Goal: Transaction & Acquisition: Purchase product/service

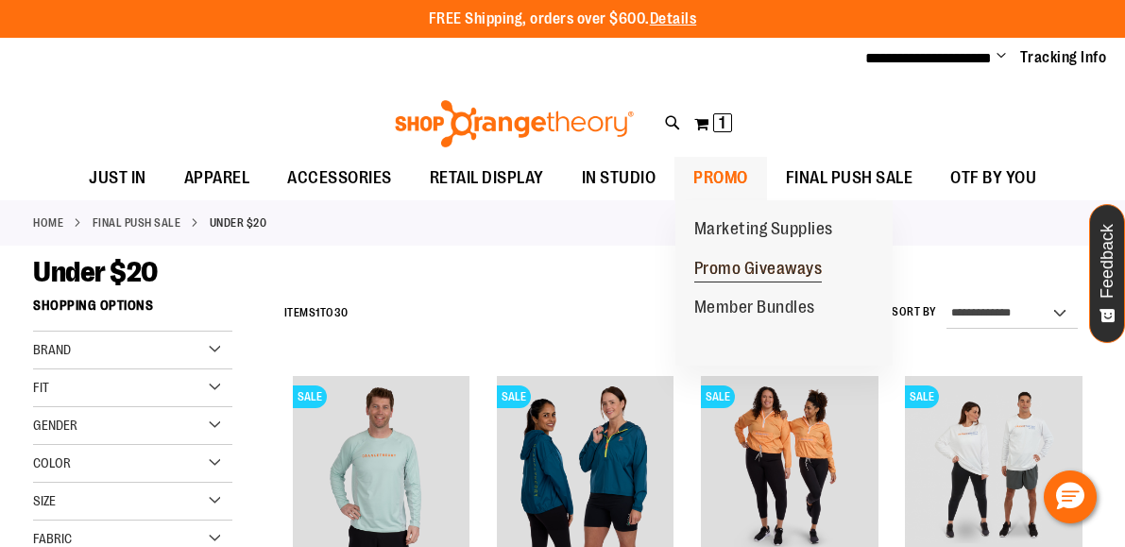
click at [731, 267] on span "Promo Giveaways" at bounding box center [758, 271] width 128 height 24
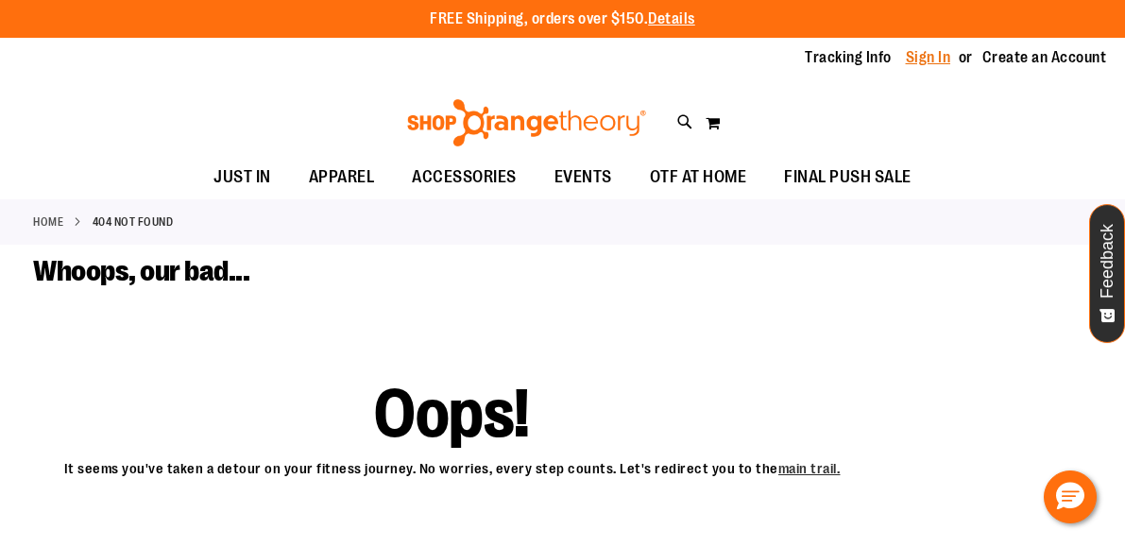
click at [943, 55] on link "Sign In" at bounding box center [927, 57] width 45 height 21
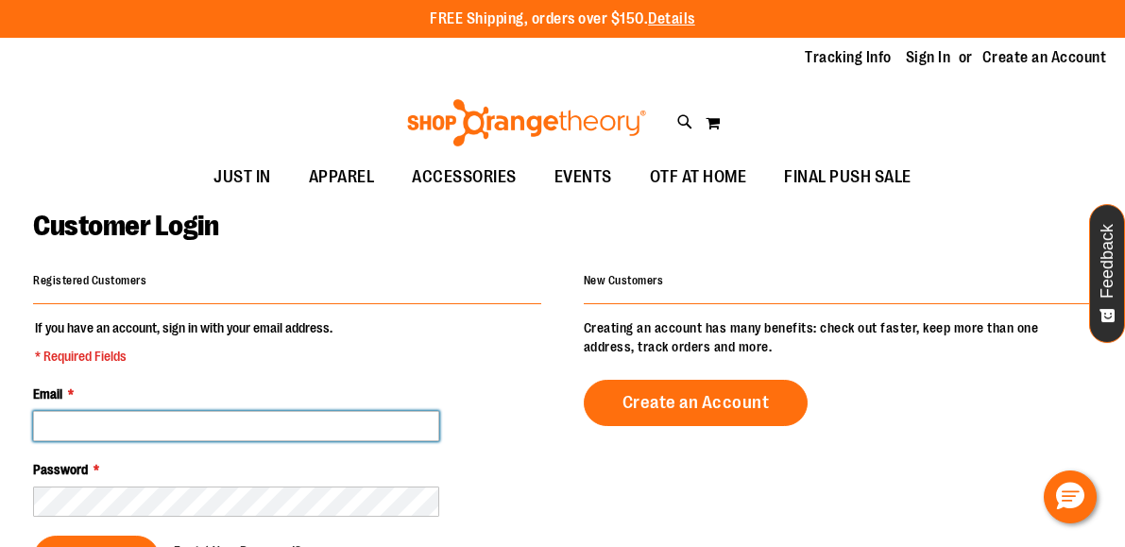
click at [241, 436] on input "Email *" at bounding box center [236, 426] width 406 height 30
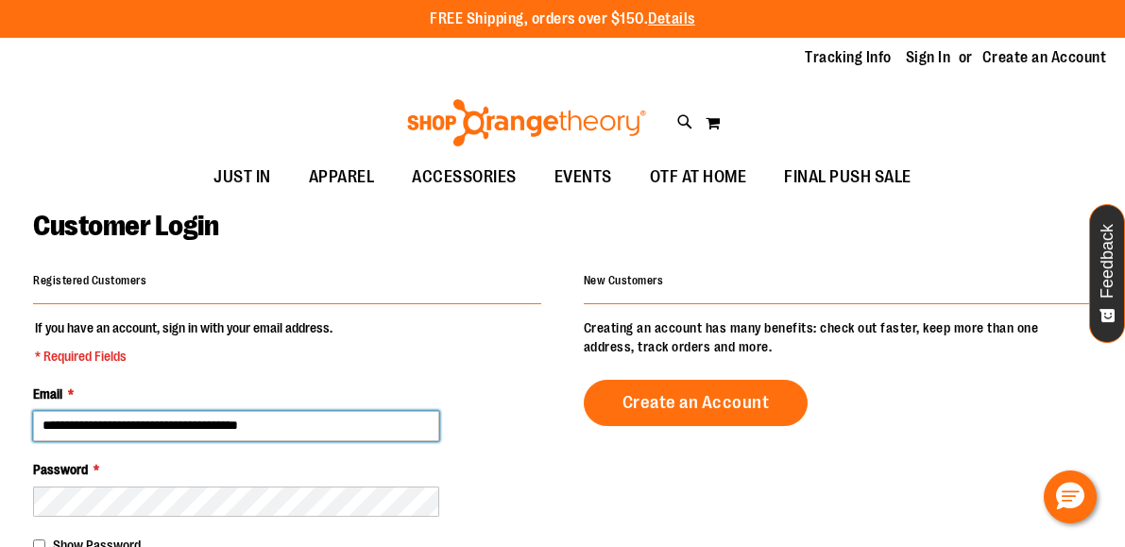
type input "**********"
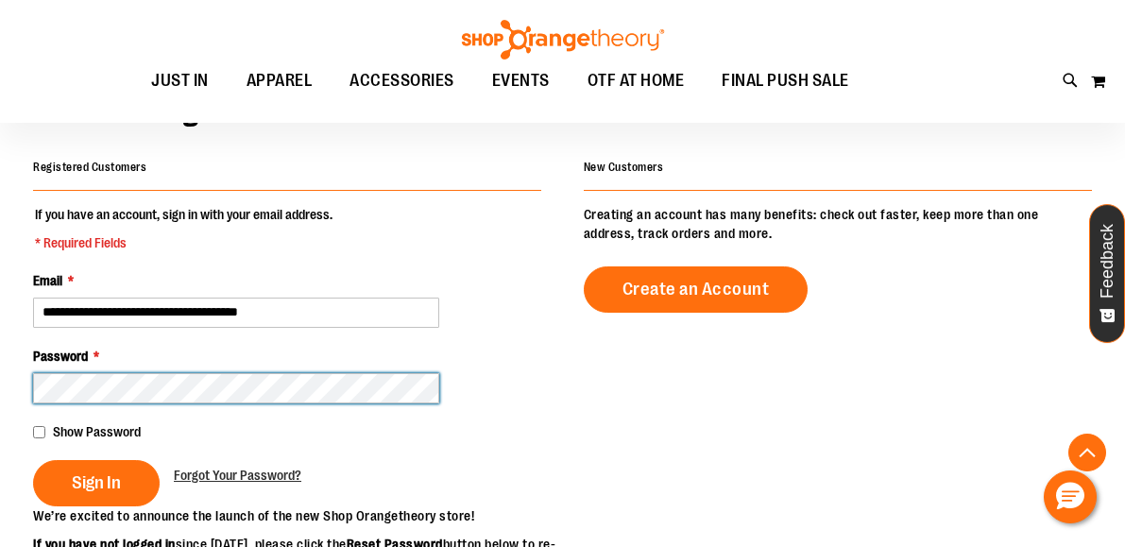
scroll to position [300, 0]
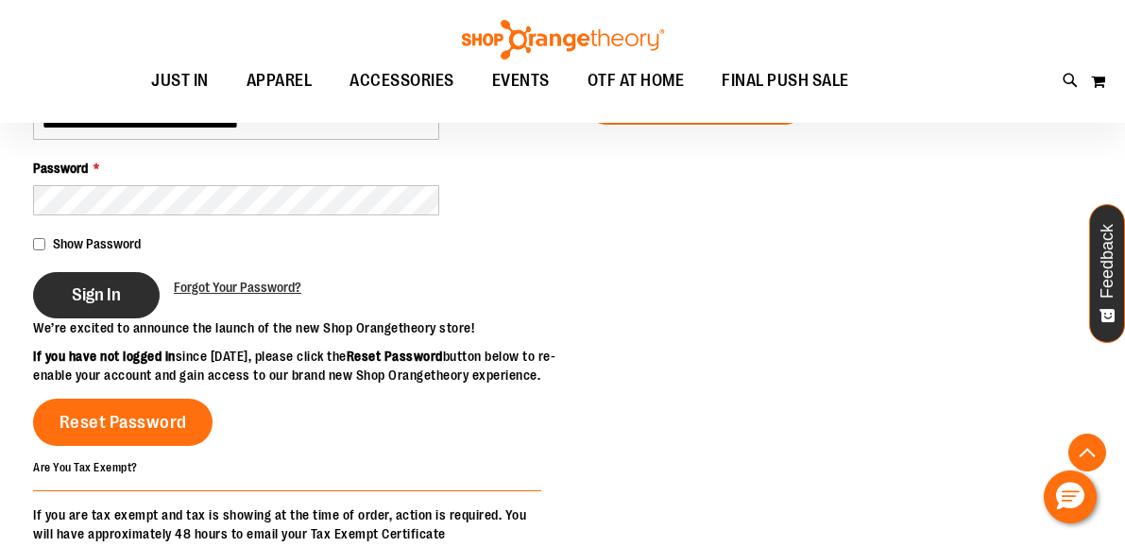
click at [82, 284] on span "Sign In" at bounding box center [96, 294] width 49 height 21
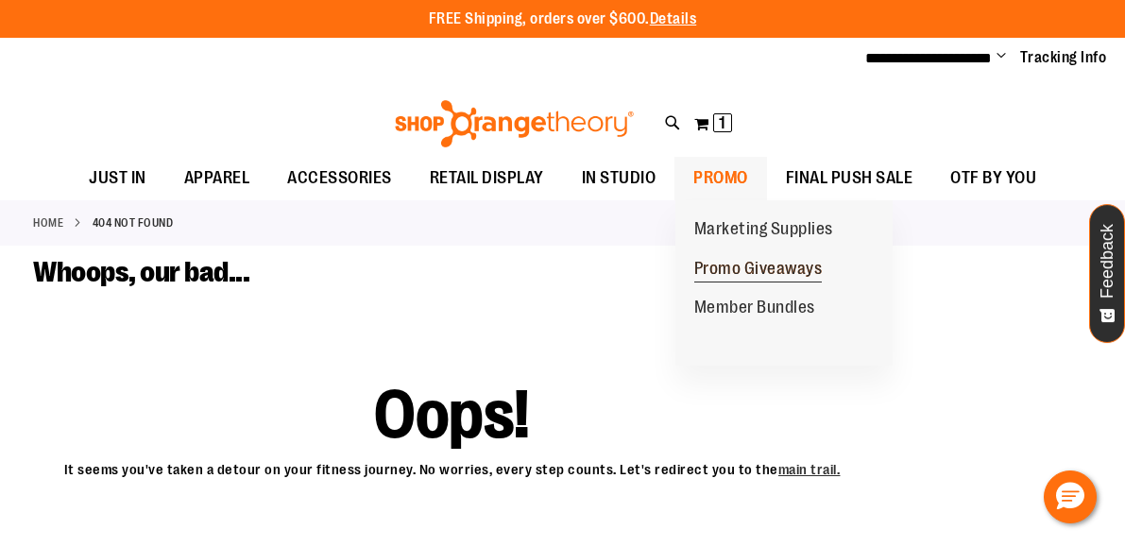
click at [744, 273] on span "Promo Giveaways" at bounding box center [758, 271] width 128 height 24
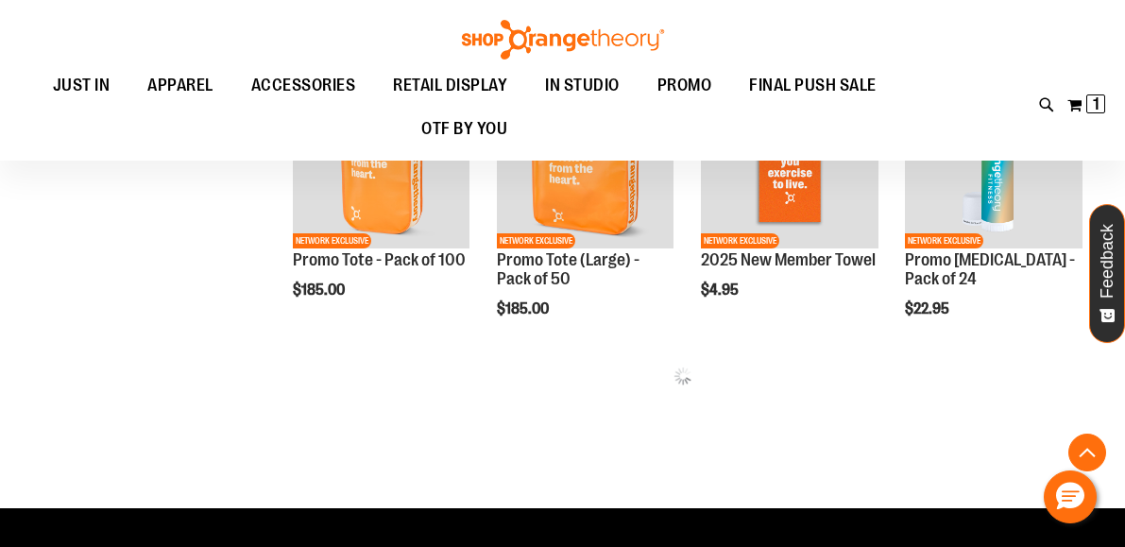
scroll to position [499, 0]
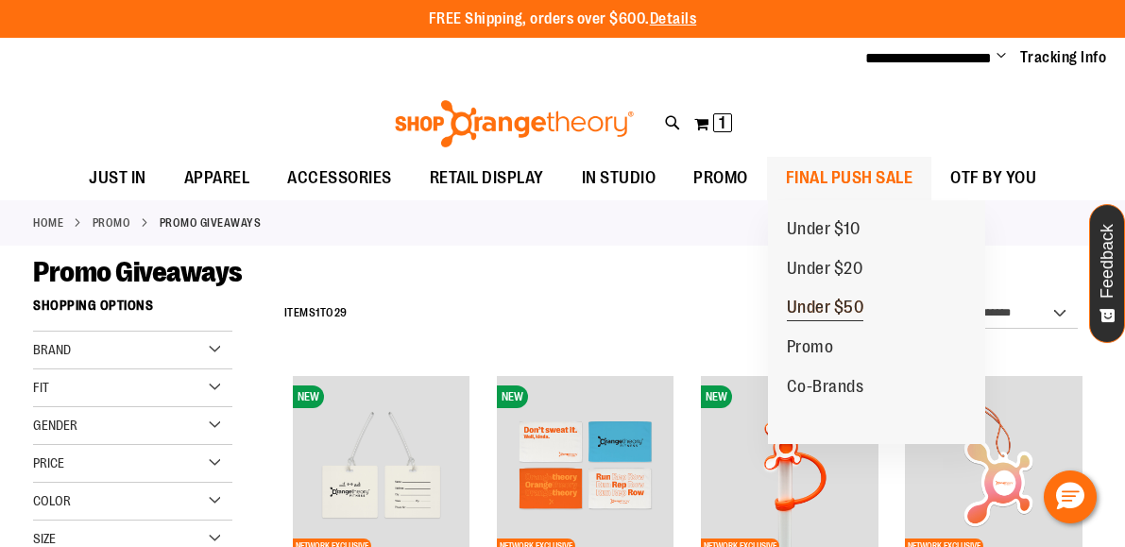
click at [840, 306] on span "Under $50" at bounding box center [825, 309] width 77 height 24
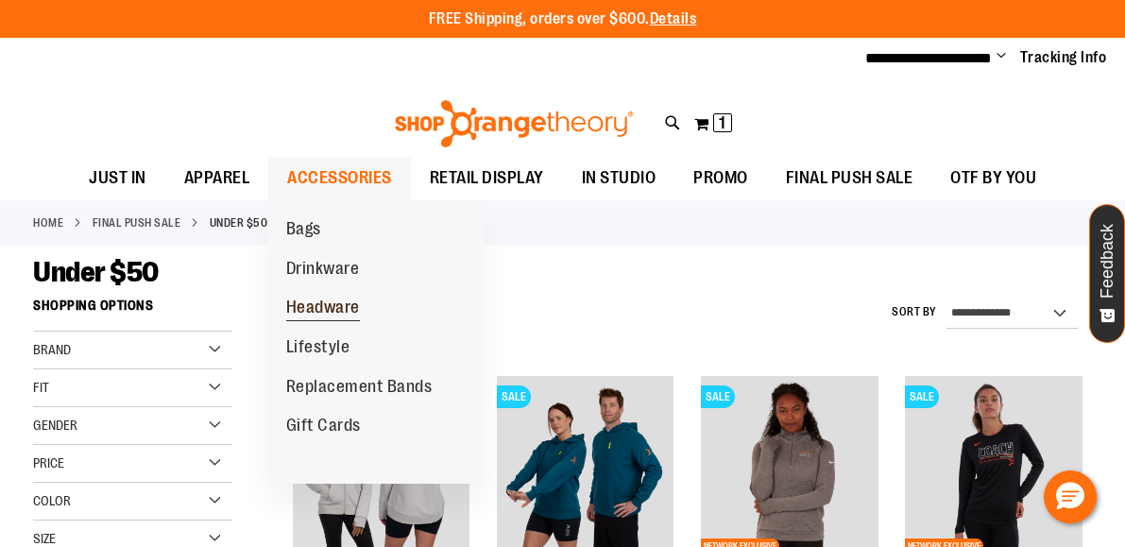
click at [351, 307] on span "Headware" at bounding box center [323, 309] width 74 height 24
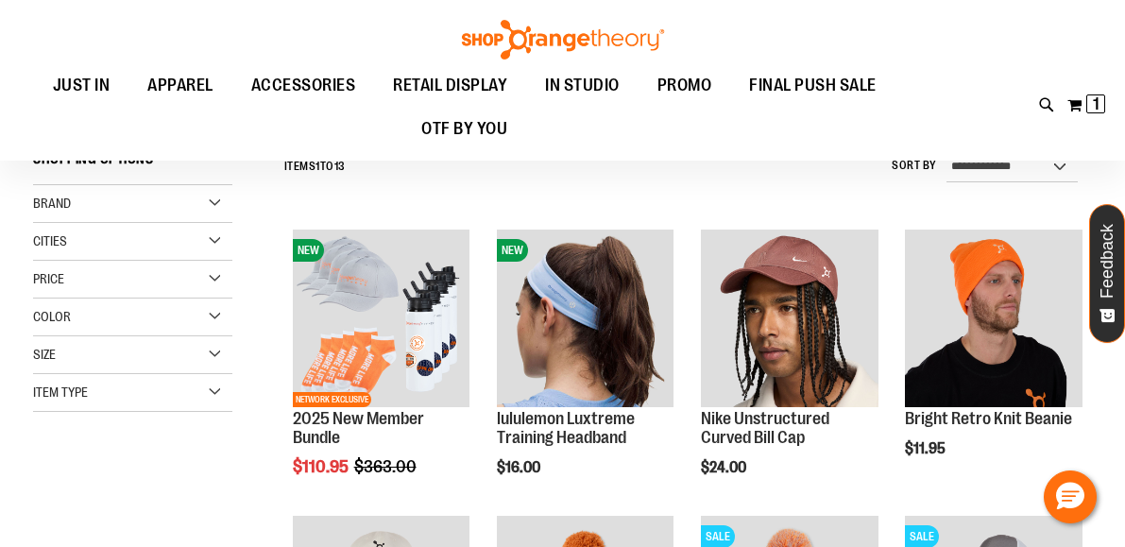
scroll to position [209, 0]
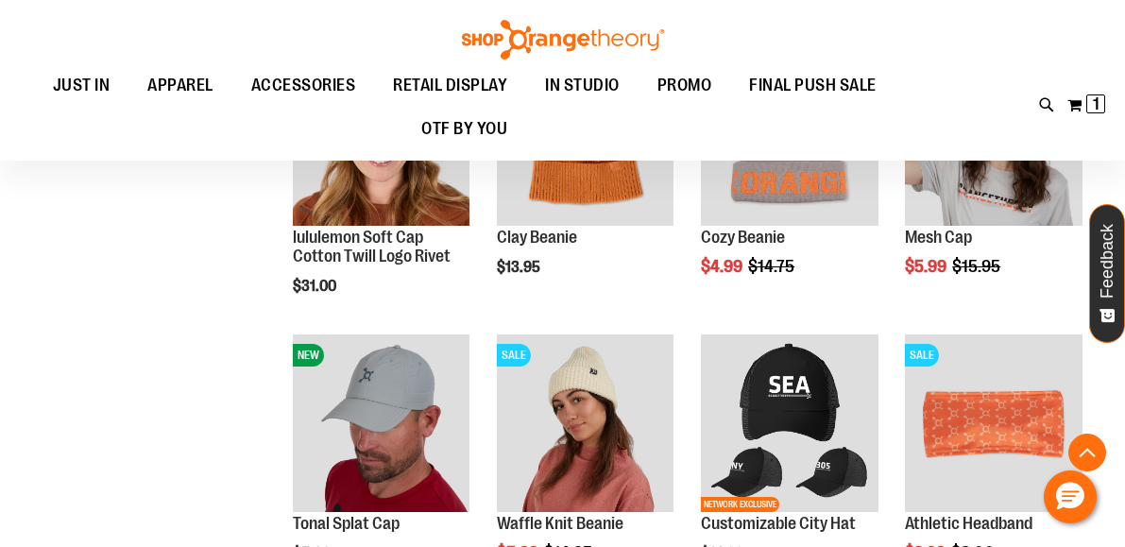
scroll to position [364, 0]
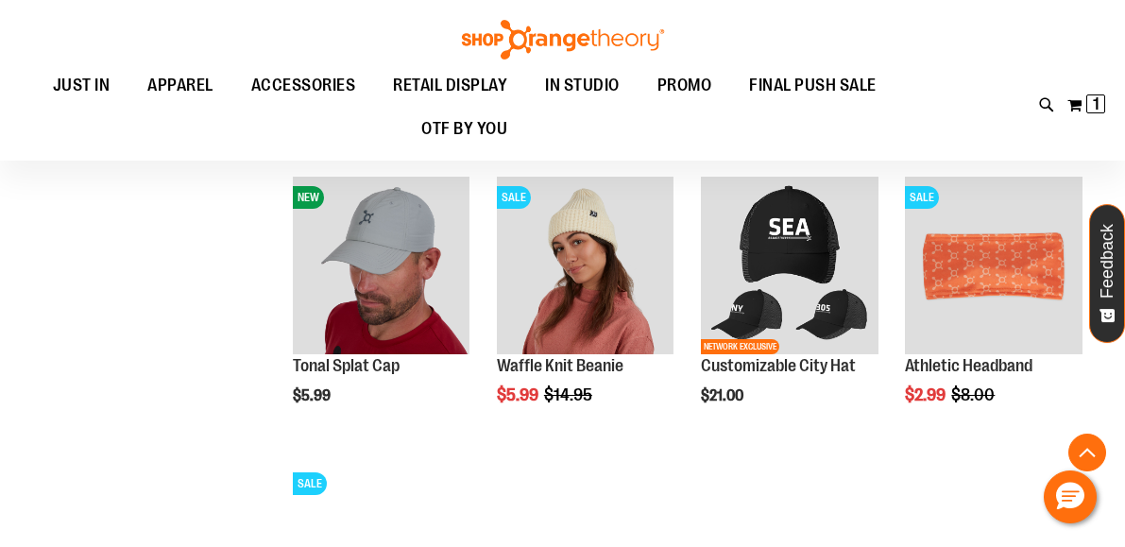
scroll to position [757, 0]
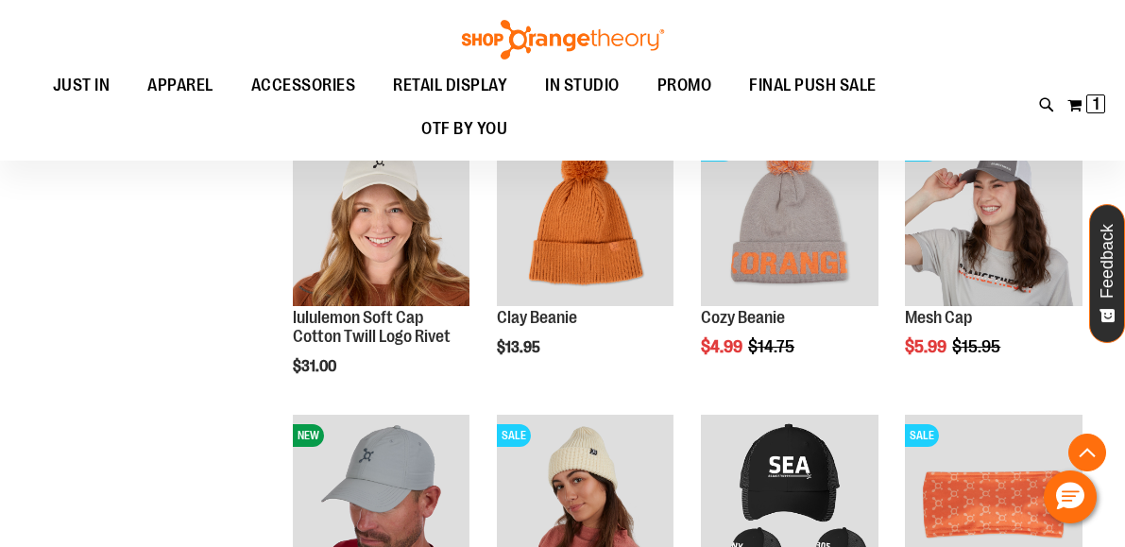
scroll to position [486, 0]
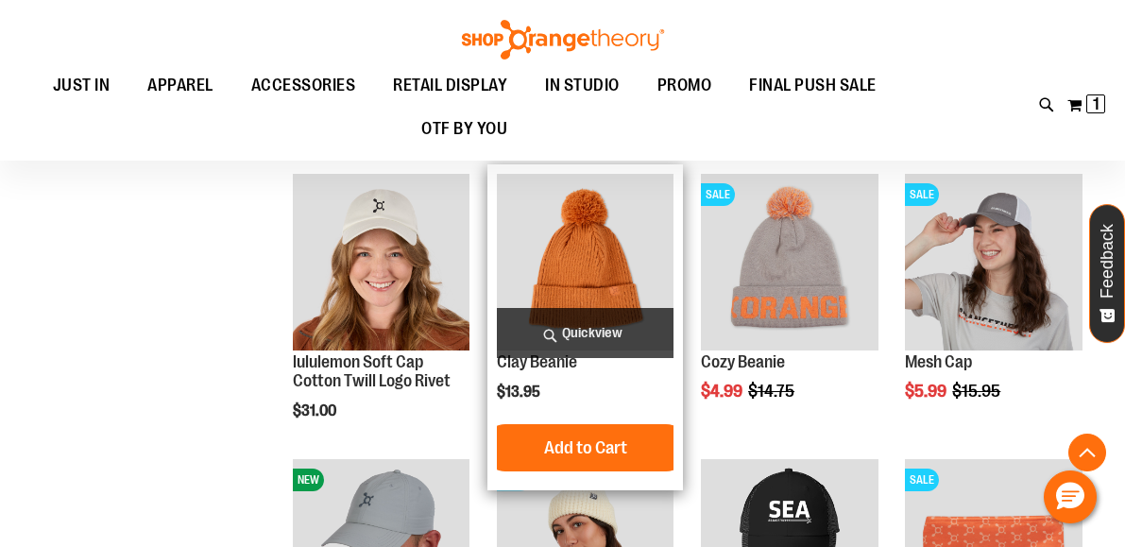
click at [617, 254] on img "product" at bounding box center [586, 263] width 178 height 178
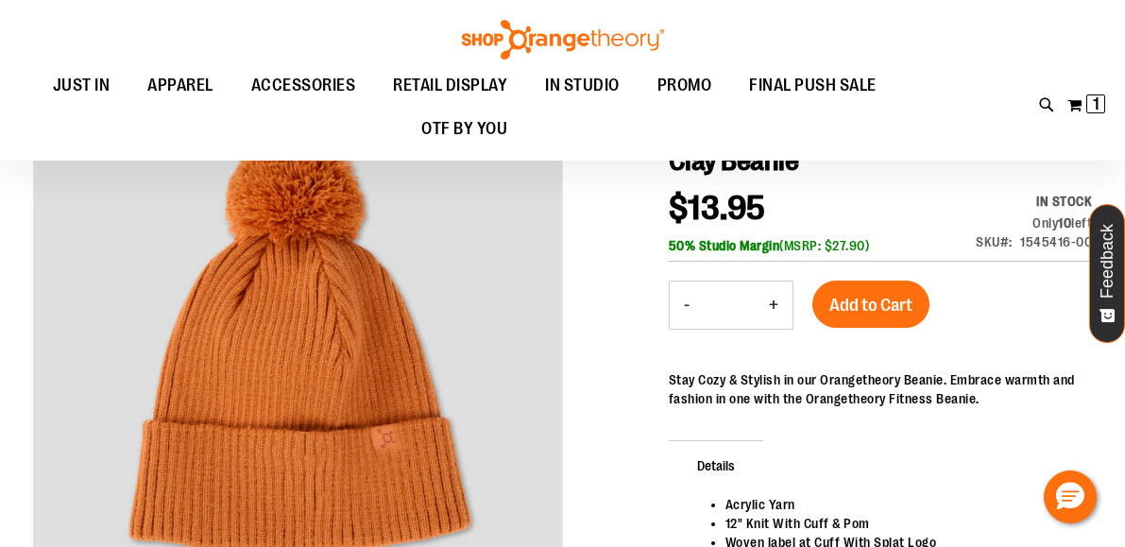
scroll to position [174, 0]
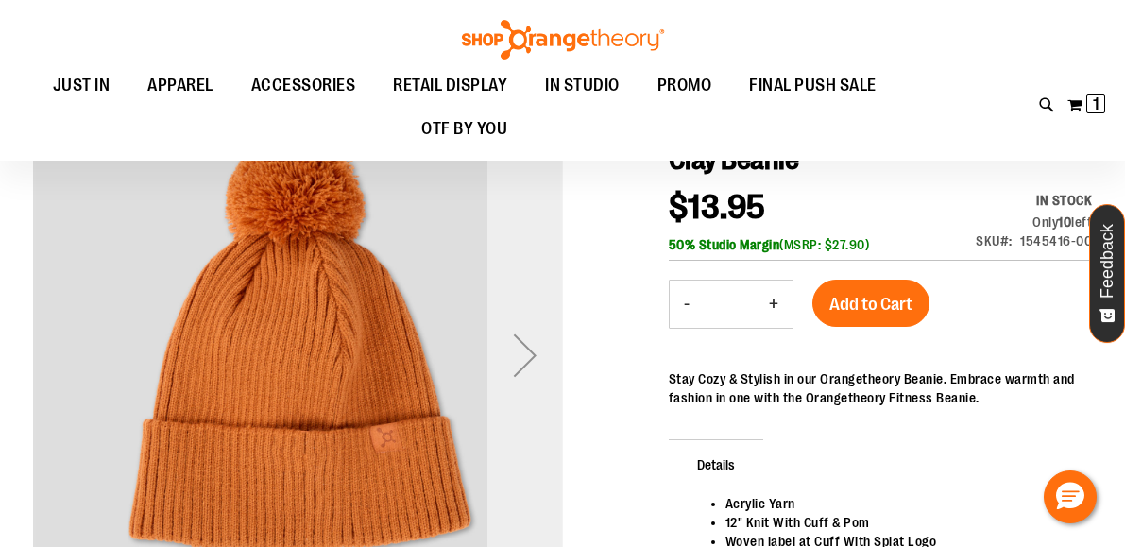
click at [533, 355] on div "Next" at bounding box center [525, 355] width 76 height 76
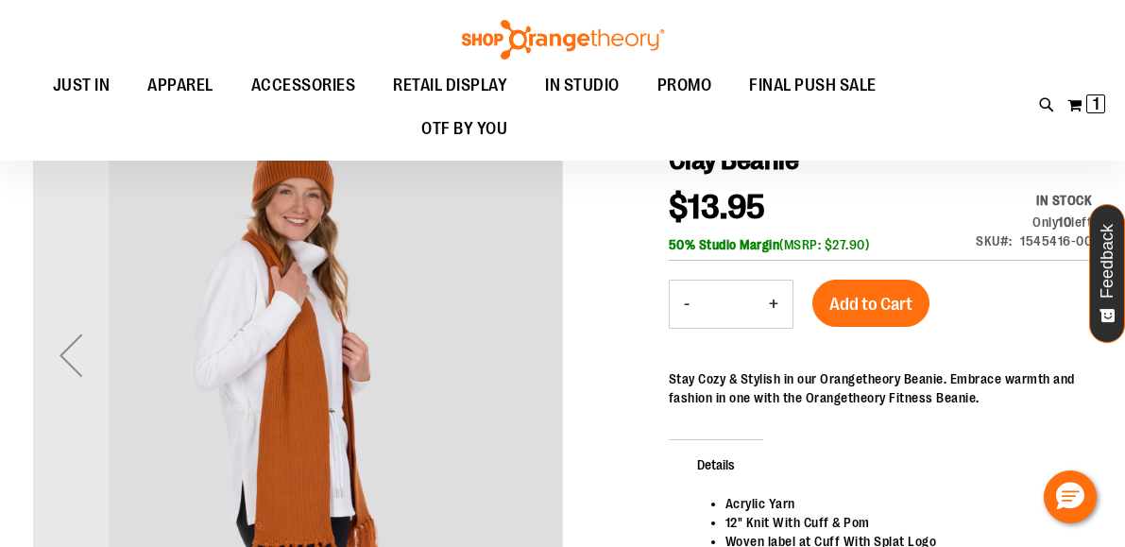
drag, startPoint x: 62, startPoint y: 353, endPoint x: 279, endPoint y: 347, distance: 217.3
click at [62, 353] on div "Previous" at bounding box center [71, 355] width 76 height 76
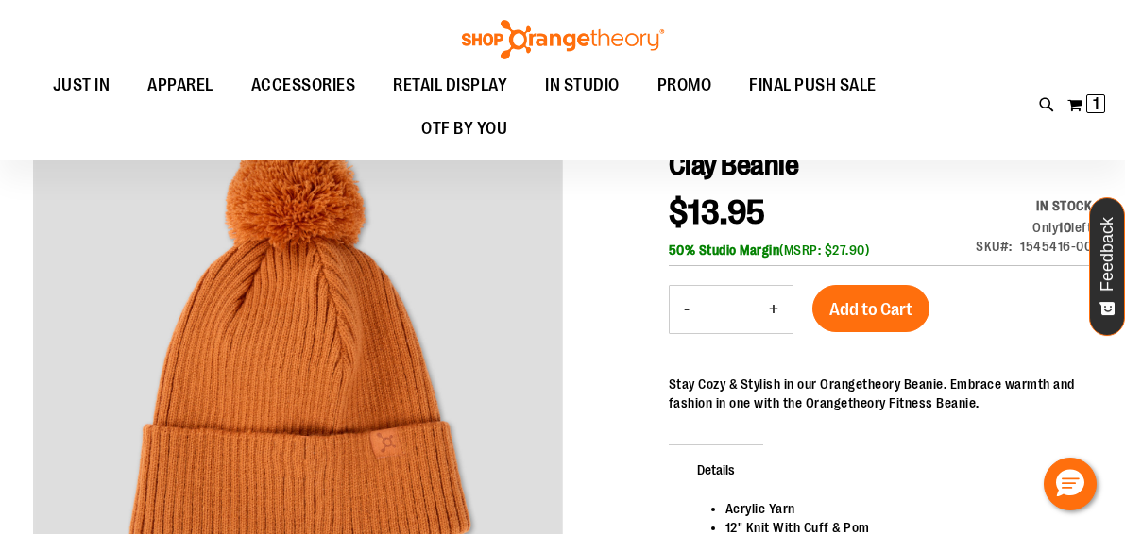
scroll to position [332, 0]
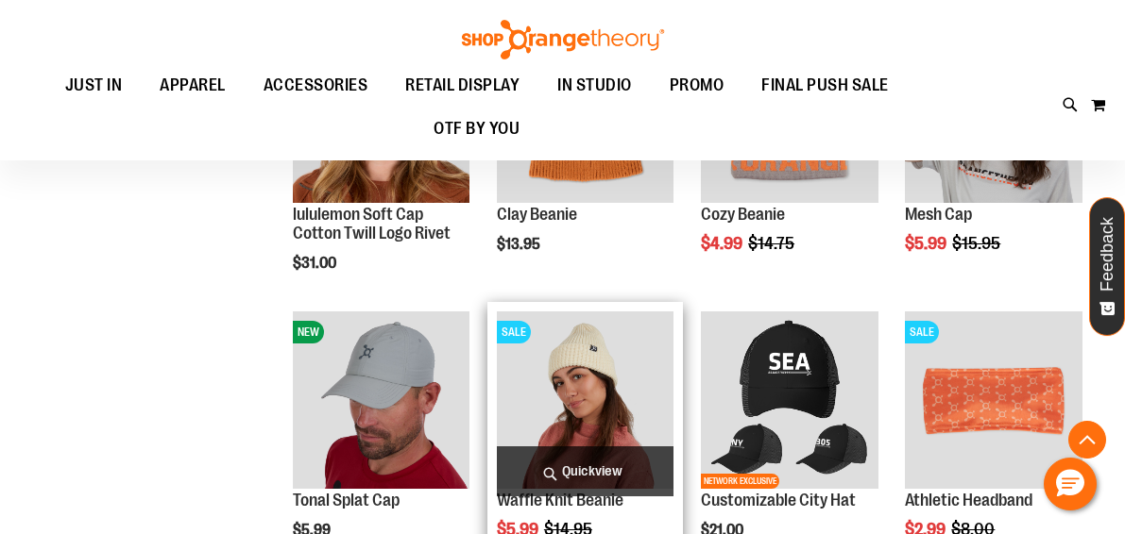
scroll to position [435, 0]
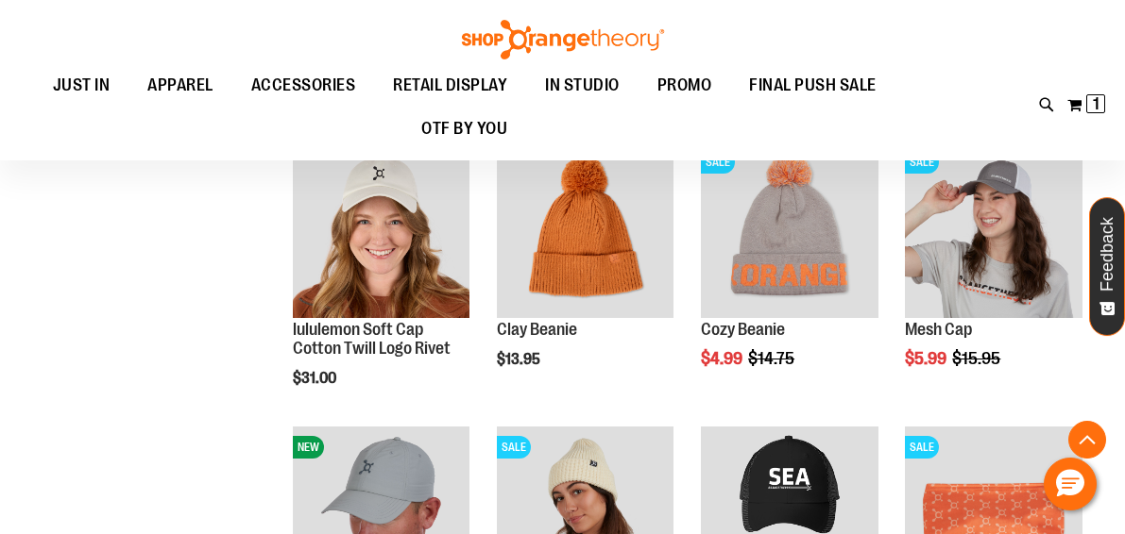
scroll to position [400, 0]
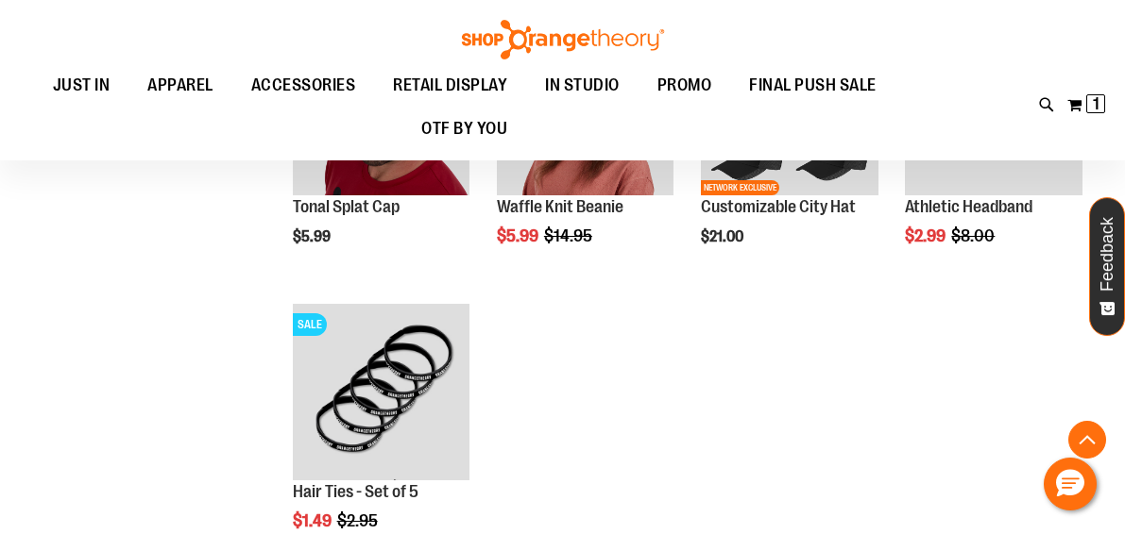
scroll to position [564, 0]
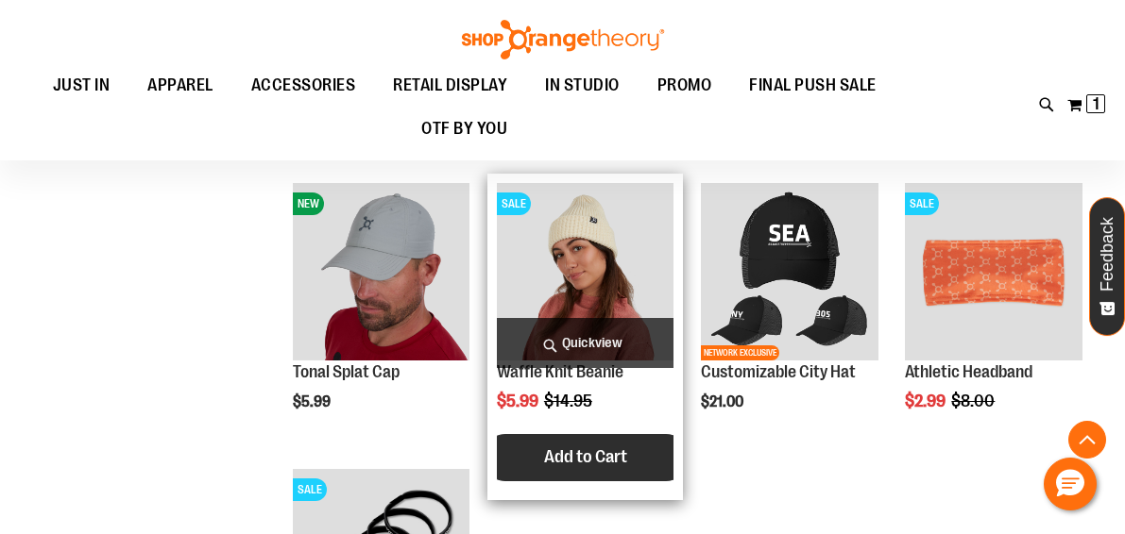
click at [564, 465] on span "Add to Cart" at bounding box center [585, 457] width 83 height 21
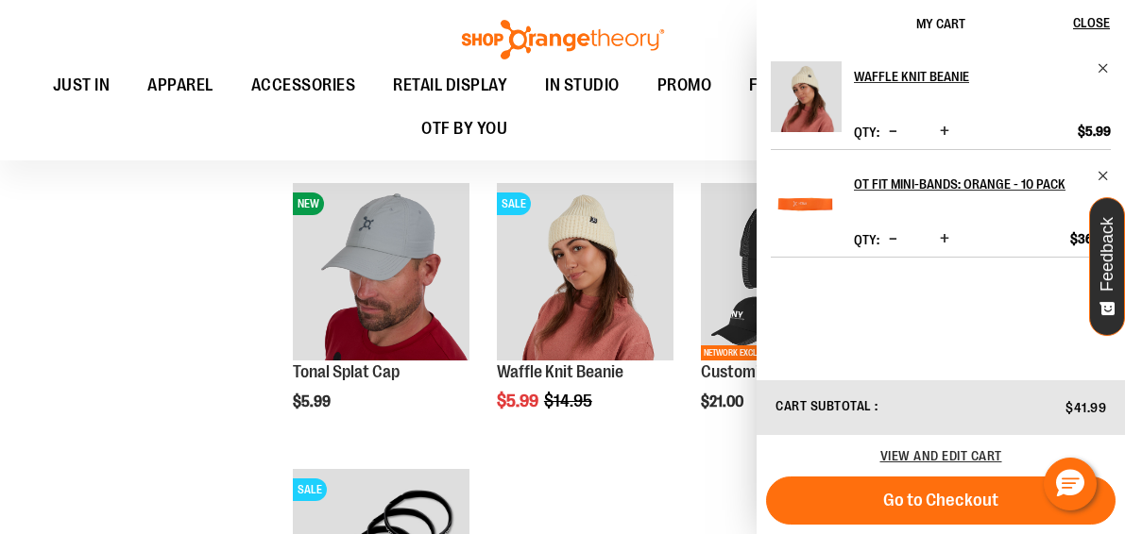
click at [942, 130] on span "Increase product quantity" at bounding box center [943, 131] width 9 height 19
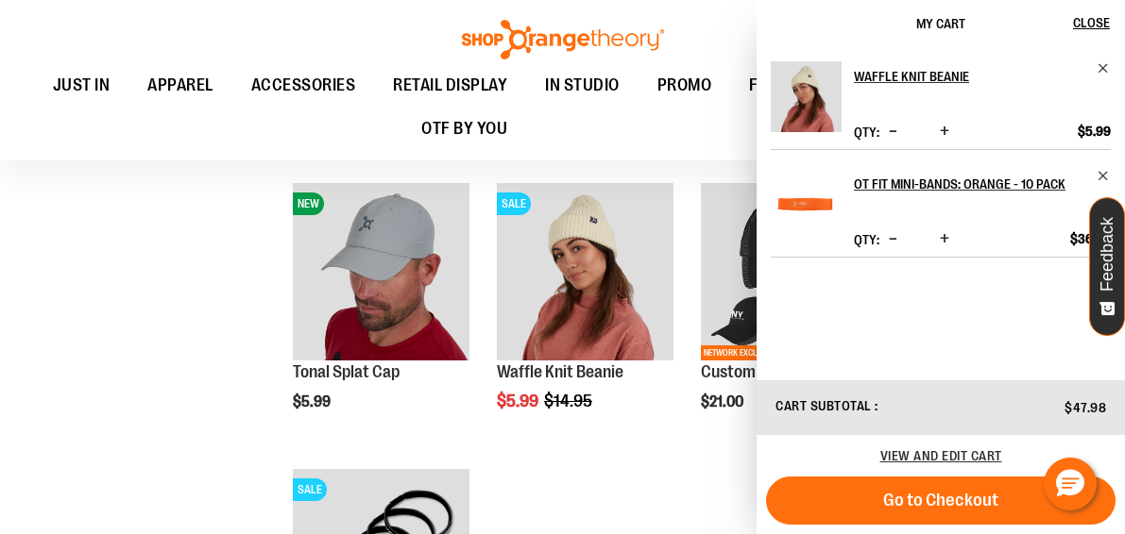
click at [942, 130] on span "Increase product quantity" at bounding box center [943, 131] width 9 height 19
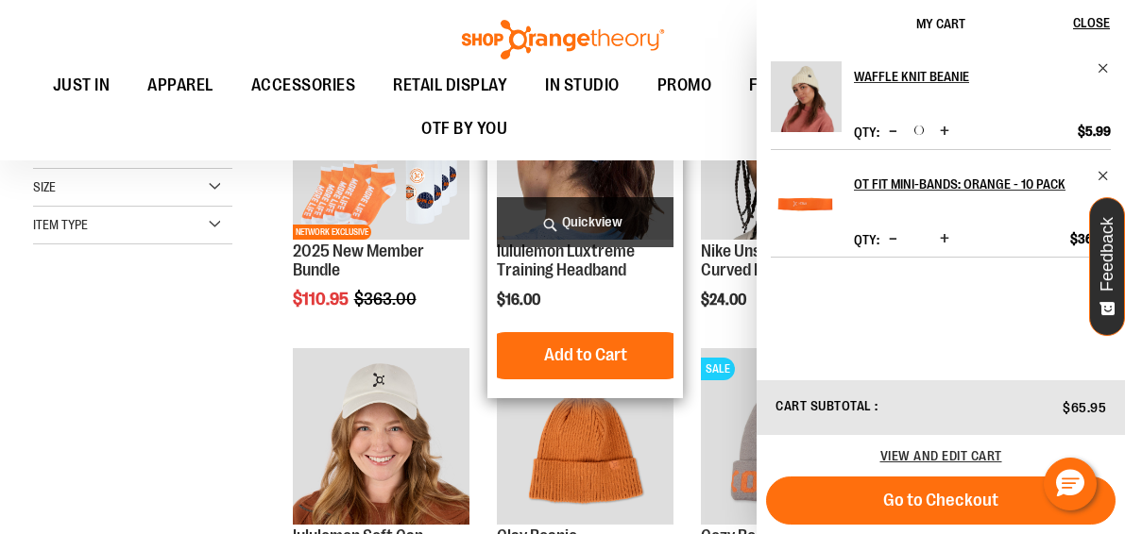
scroll to position [114, 0]
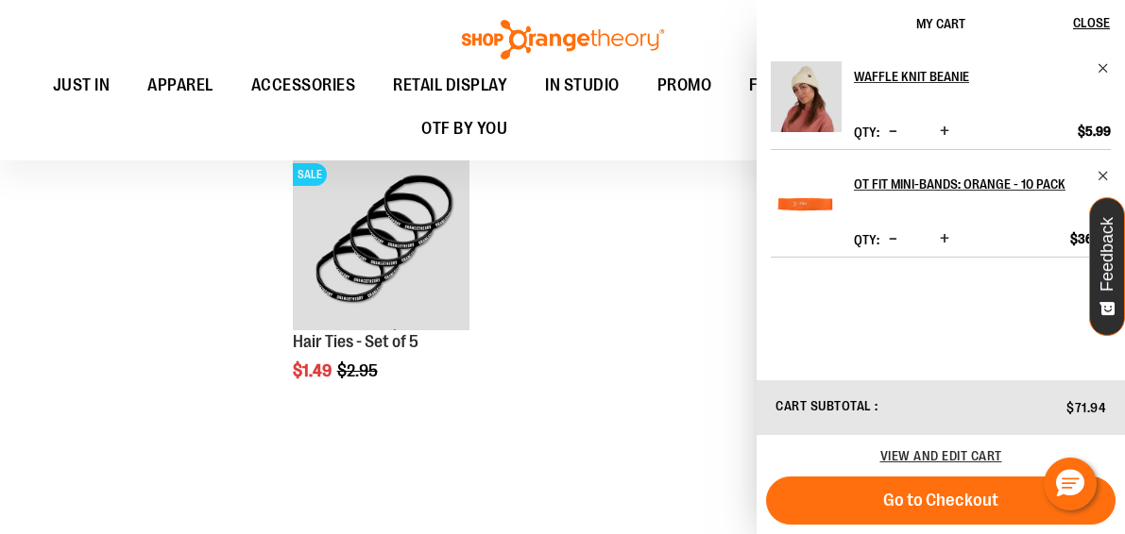
scroll to position [887, 0]
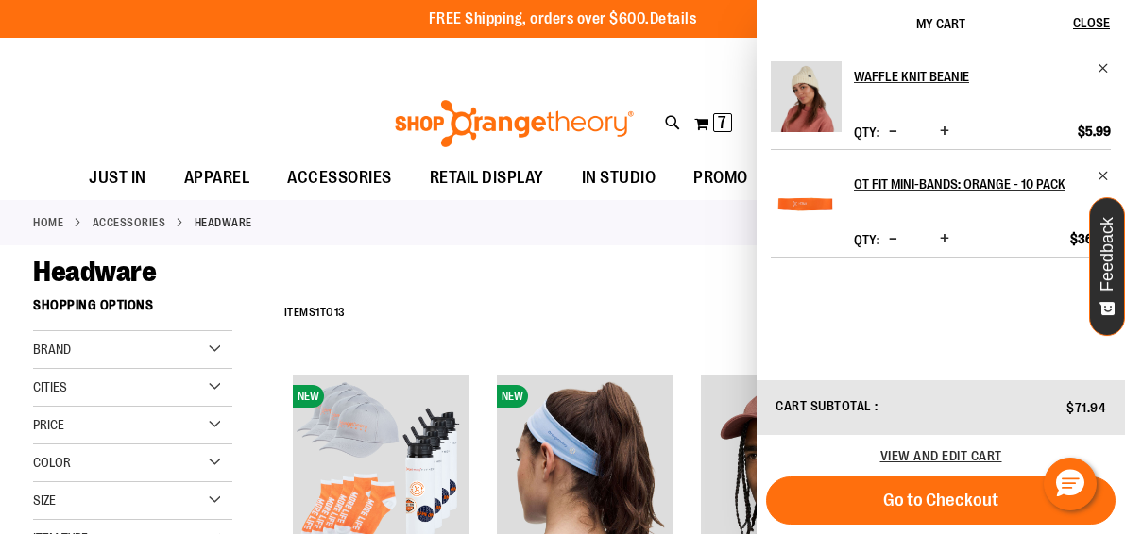
click at [942, 130] on span "Increase product quantity" at bounding box center [943, 131] width 9 height 19
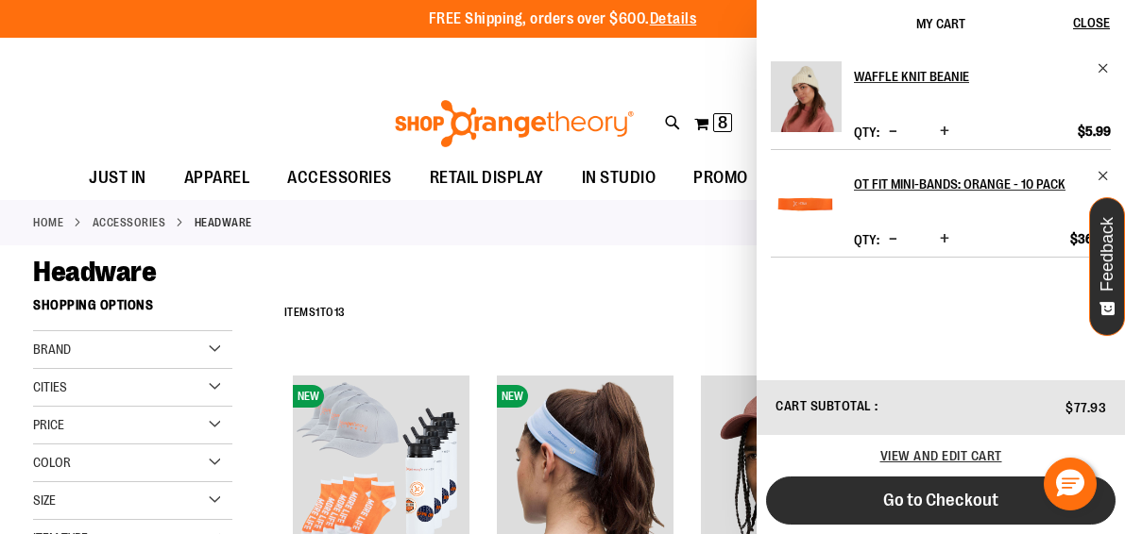
click at [937, 501] on span "Go to Checkout" at bounding box center [940, 500] width 115 height 21
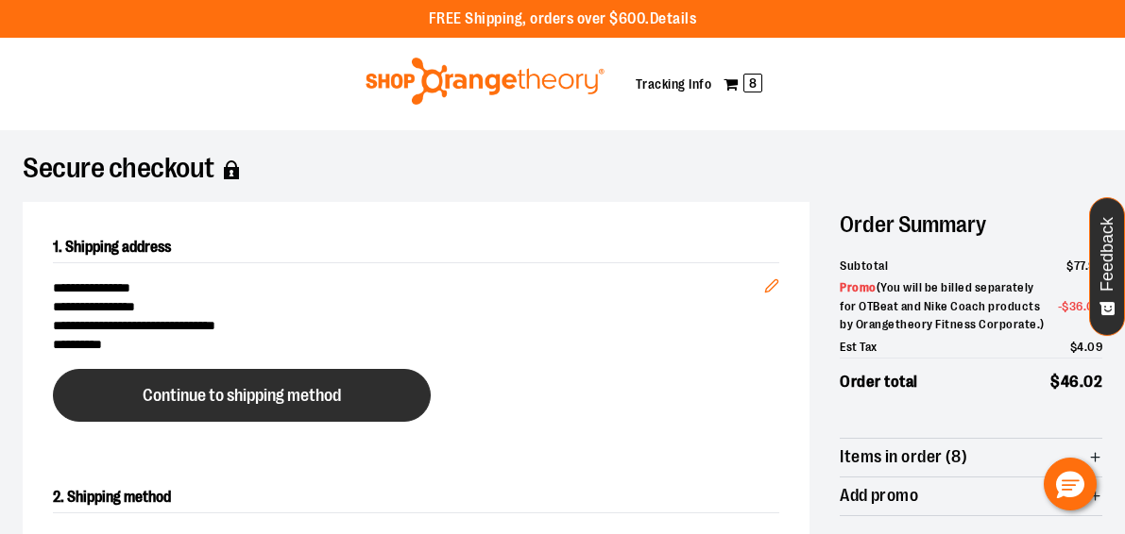
click at [288, 411] on button "Continue to shipping method" at bounding box center [242, 395] width 378 height 53
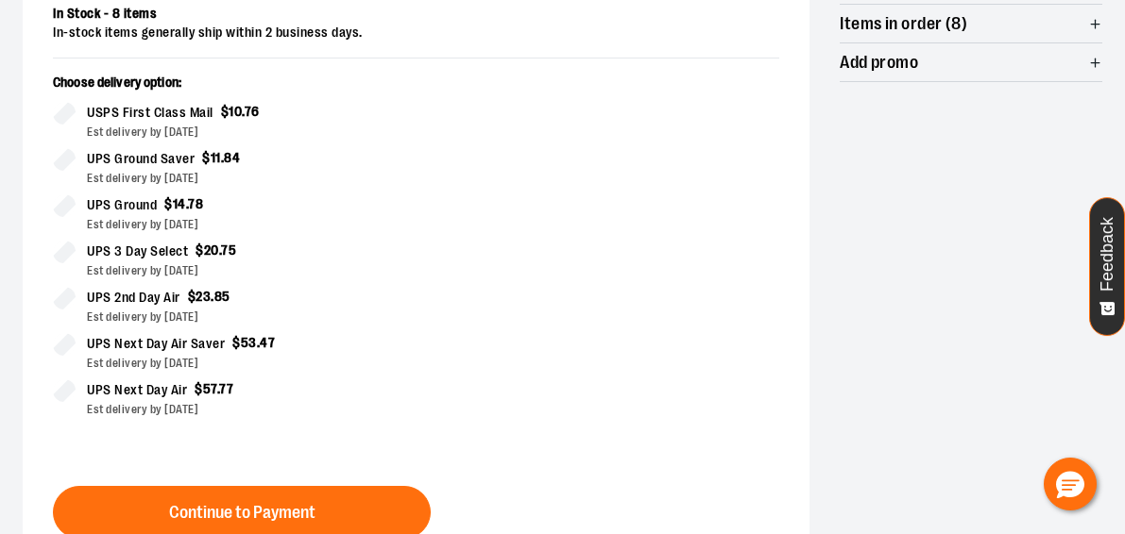
scroll to position [633, 0]
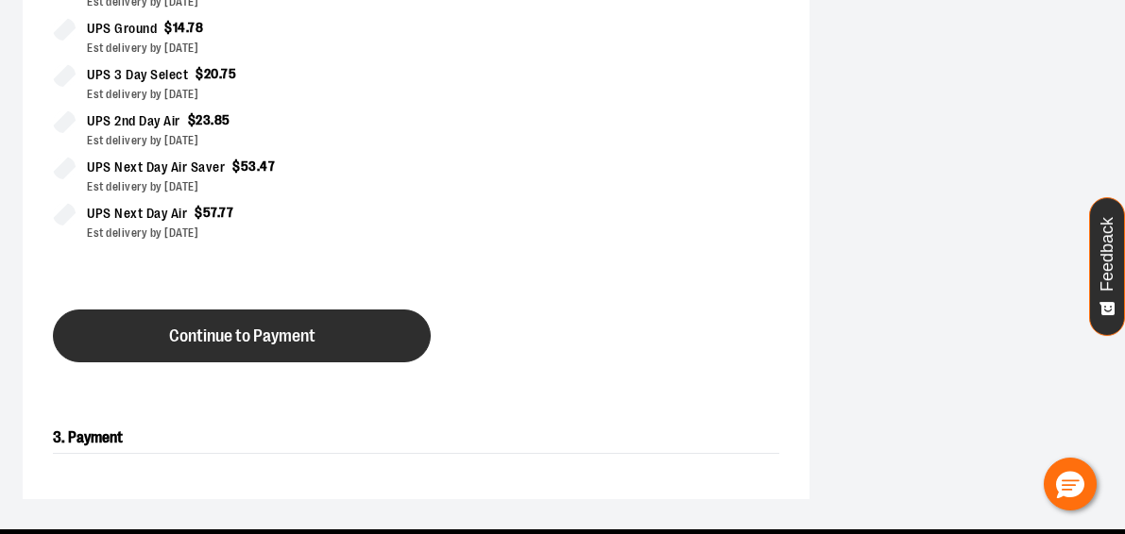
click at [191, 346] on button "Continue to Payment" at bounding box center [242, 336] width 378 height 53
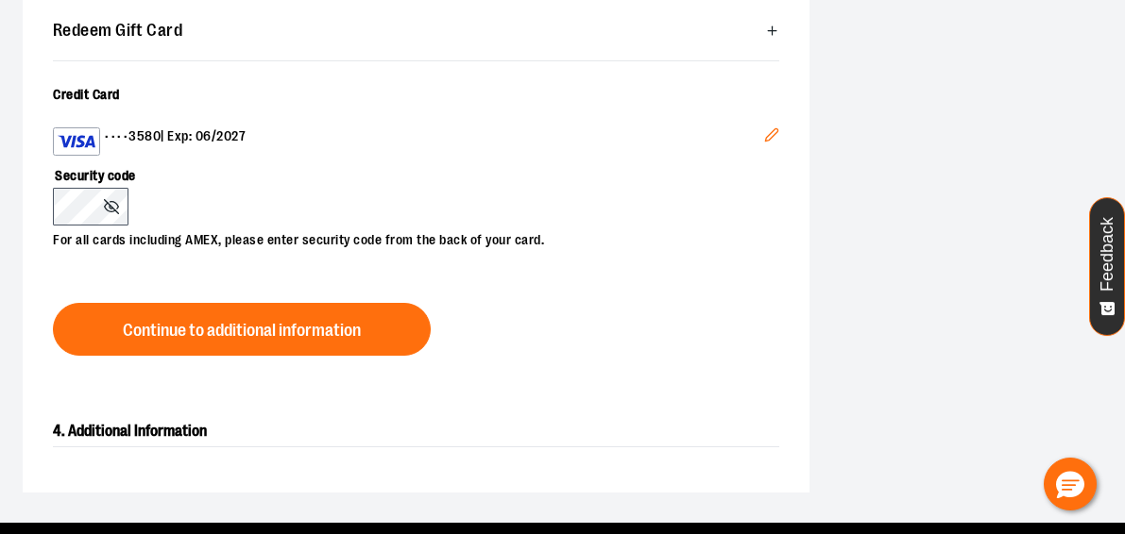
click at [773, 142] on button "Edit" at bounding box center [771, 137] width 45 height 51
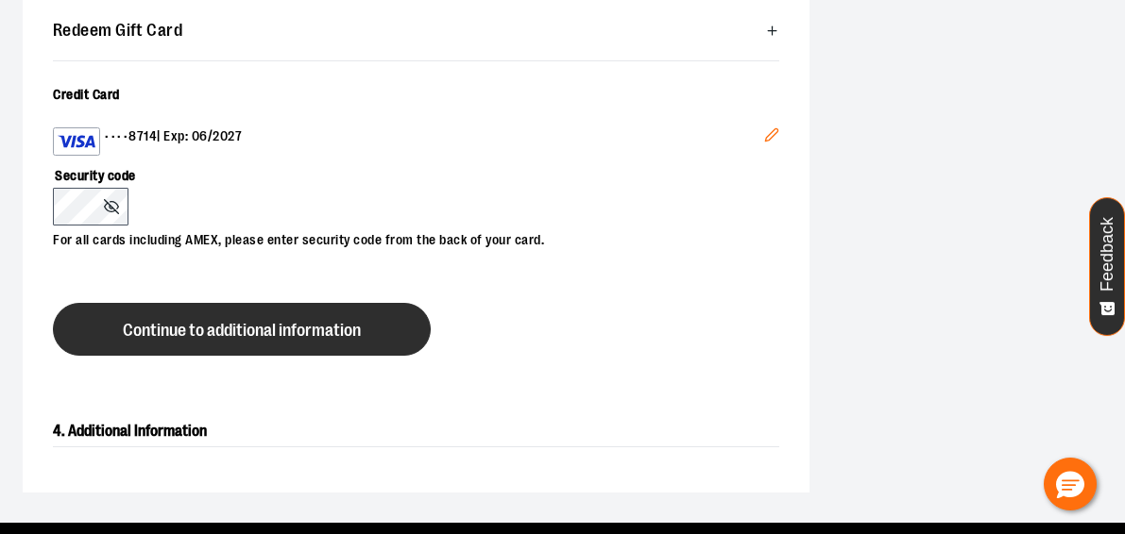
click at [228, 326] on span "Continue to additional information" at bounding box center [242, 331] width 238 height 18
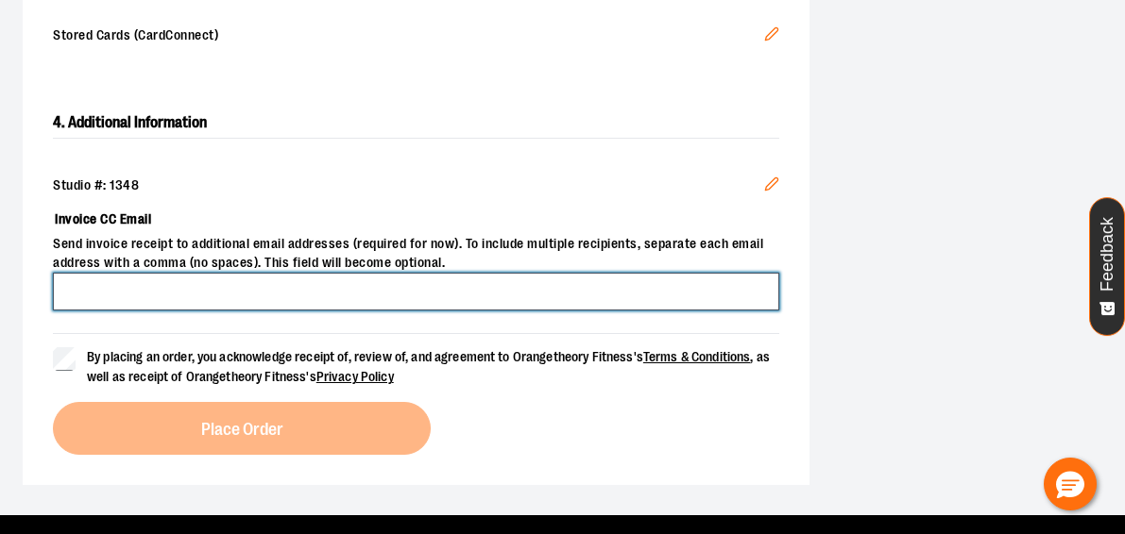
click at [359, 293] on input "Invoice CC Email" at bounding box center [416, 292] width 726 height 38
type input "**********"
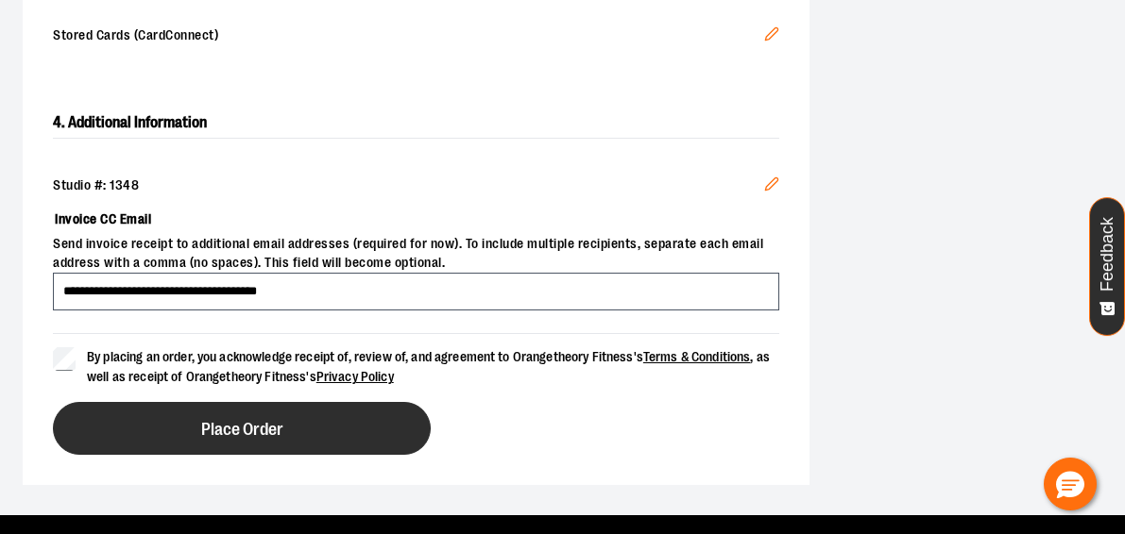
click at [229, 423] on span "Place Order" at bounding box center [242, 430] width 82 height 18
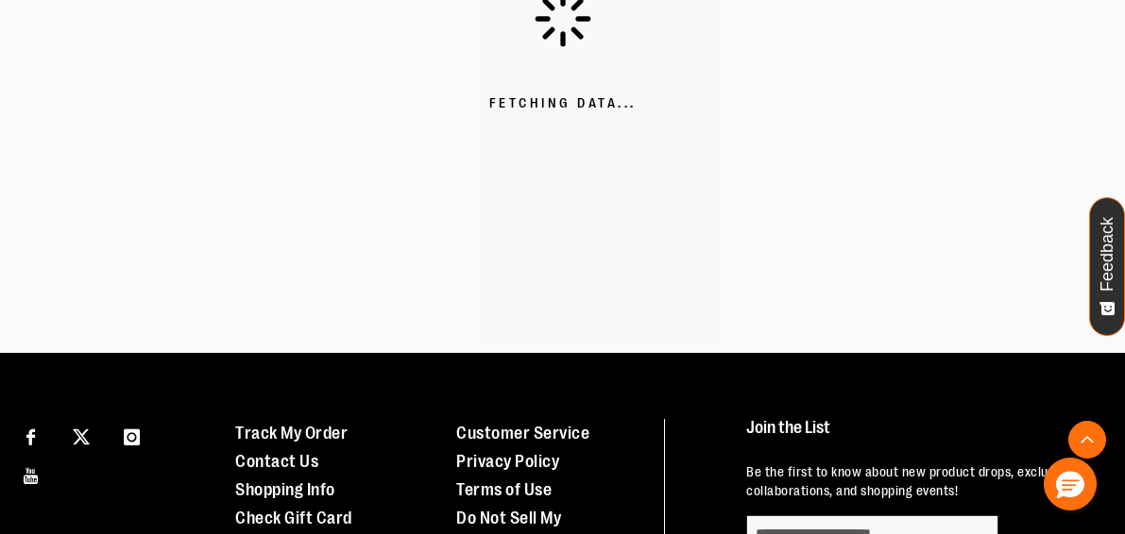
scroll to position [245, 0]
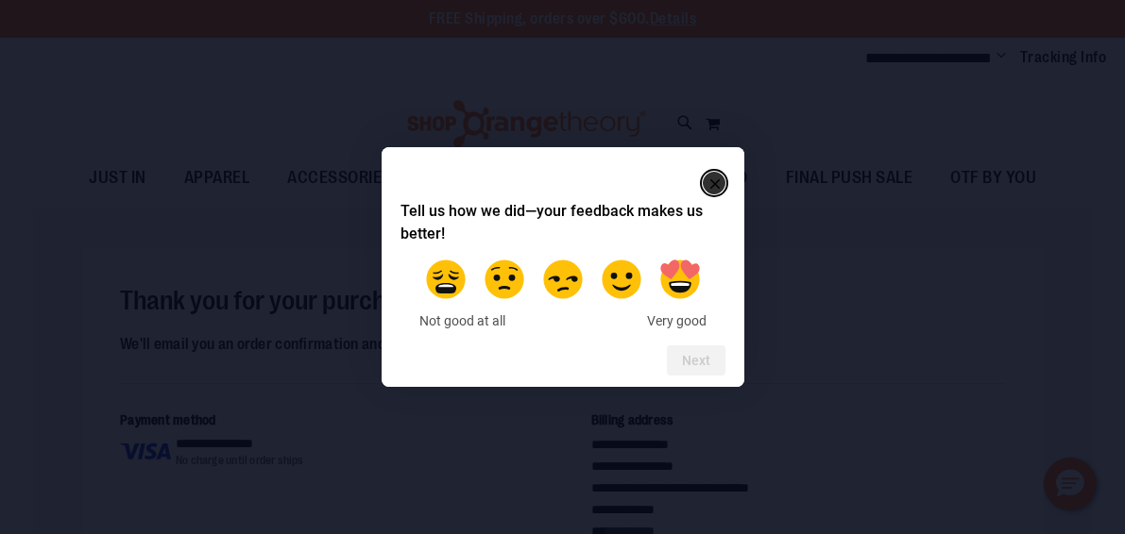
click at [717, 187] on icon "Close" at bounding box center [713, 183] width 9 height 9
